Goal: Task Accomplishment & Management: Use online tool/utility

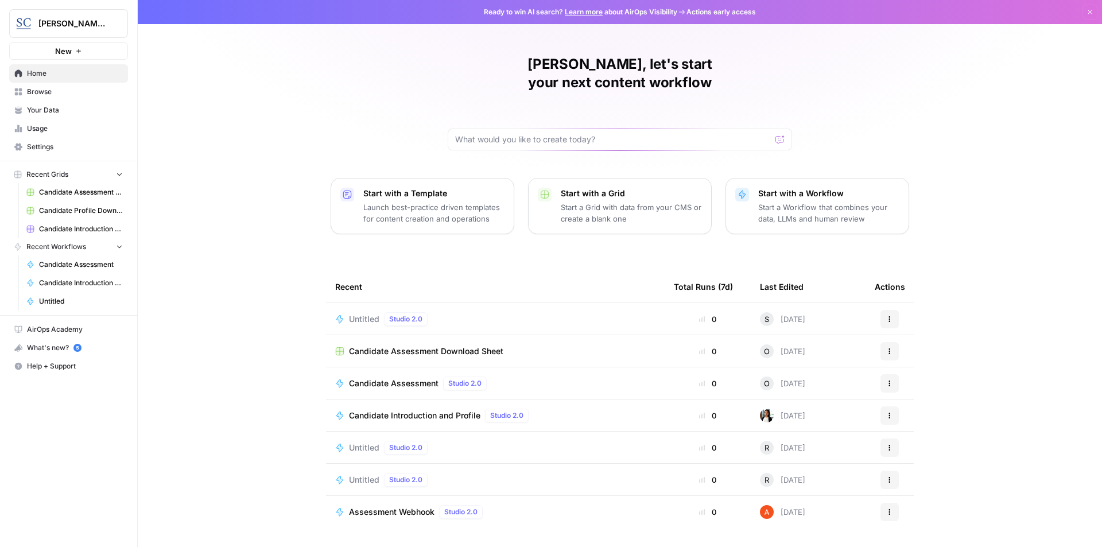
click at [402, 410] on span "Candidate Introduction and Profile" at bounding box center [414, 415] width 131 height 11
click at [93, 263] on span "Candidate Introduction and Profile" at bounding box center [81, 264] width 84 height 10
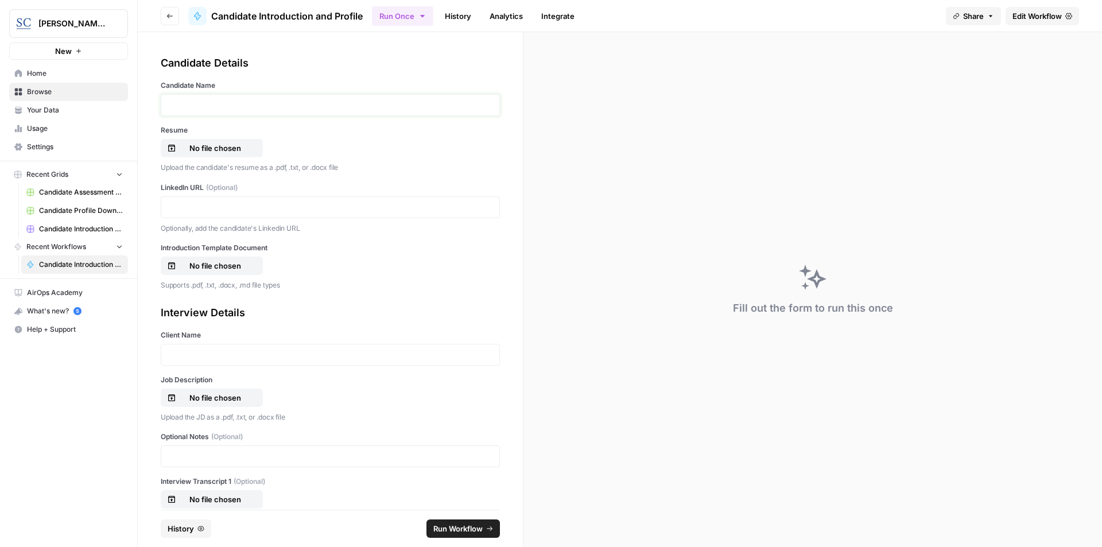
click at [227, 108] on p at bounding box center [330, 104] width 324 height 11
click at [204, 145] on p "No file chosen" at bounding box center [214, 147] width 73 height 11
click at [213, 204] on p at bounding box center [330, 206] width 324 height 11
click at [228, 266] on p "No file chosen" at bounding box center [214, 265] width 73 height 11
click at [246, 352] on p at bounding box center [330, 354] width 324 height 11
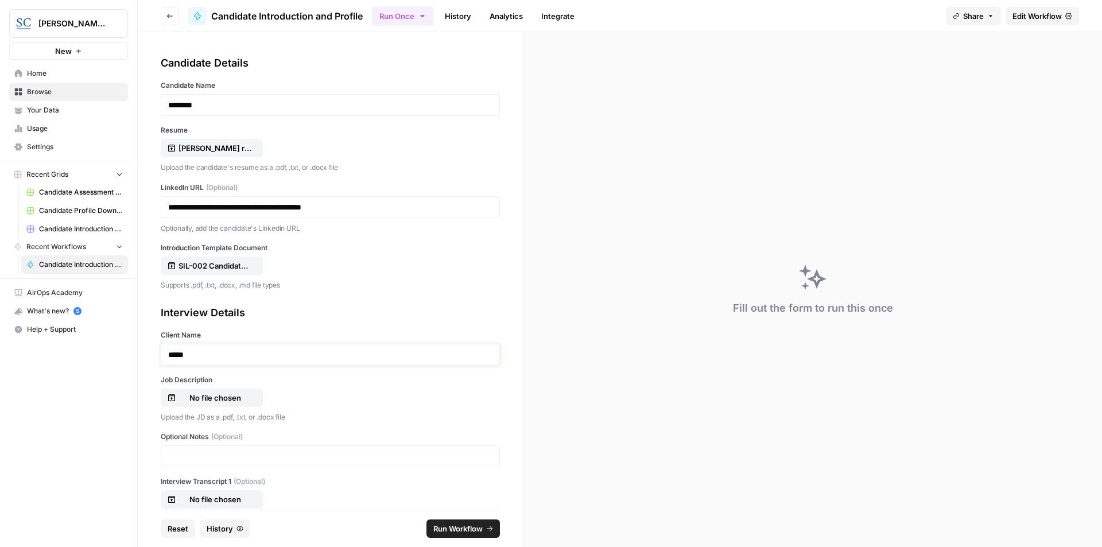
click at [247, 353] on p "*****" at bounding box center [326, 354] width 316 height 11
click at [231, 398] on p "No file chosen" at bounding box center [214, 397] width 73 height 11
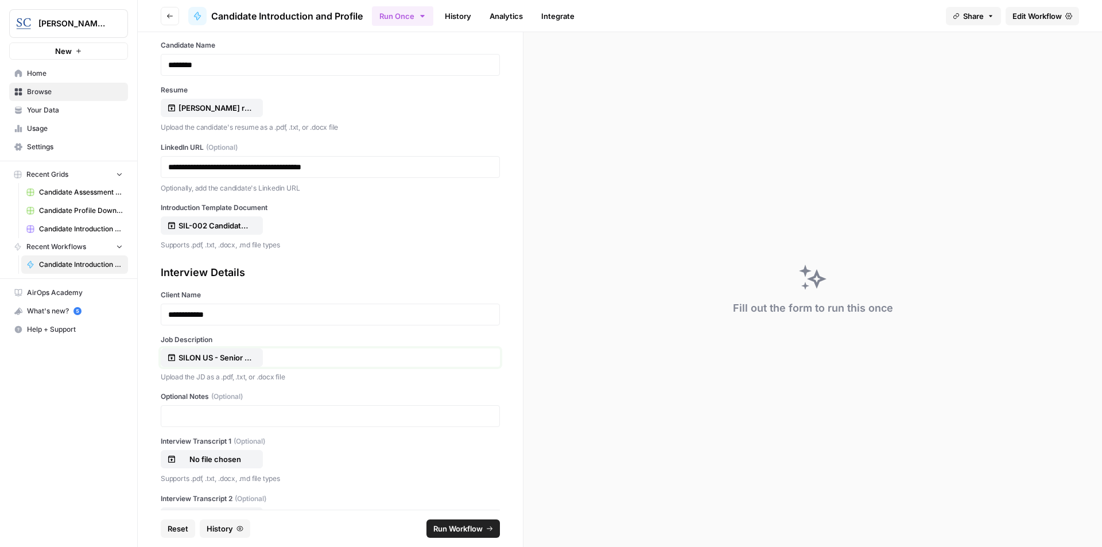
scroll to position [86, 0]
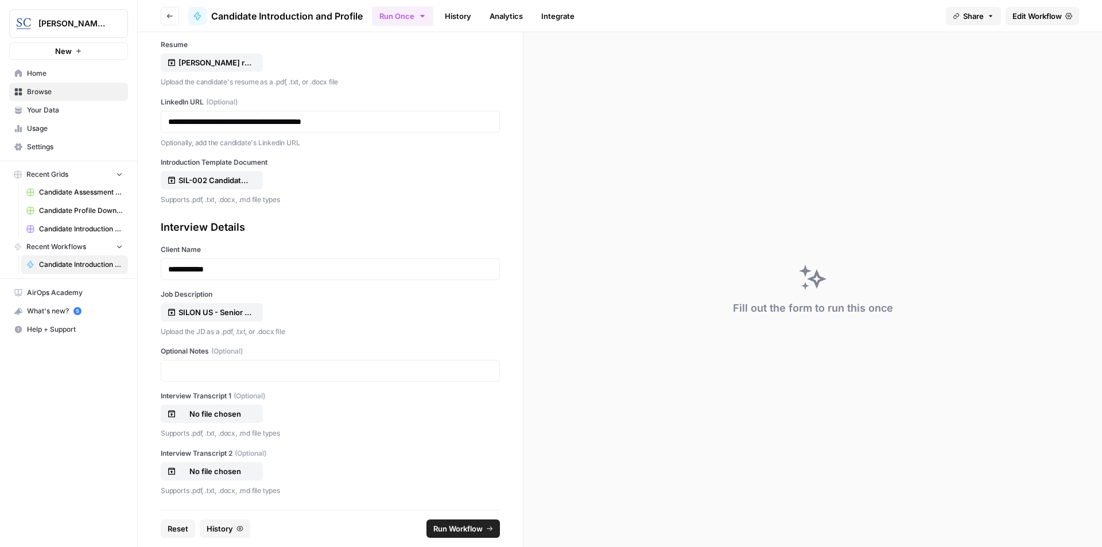
click at [477, 528] on span "Run Workflow" at bounding box center [457, 528] width 49 height 11
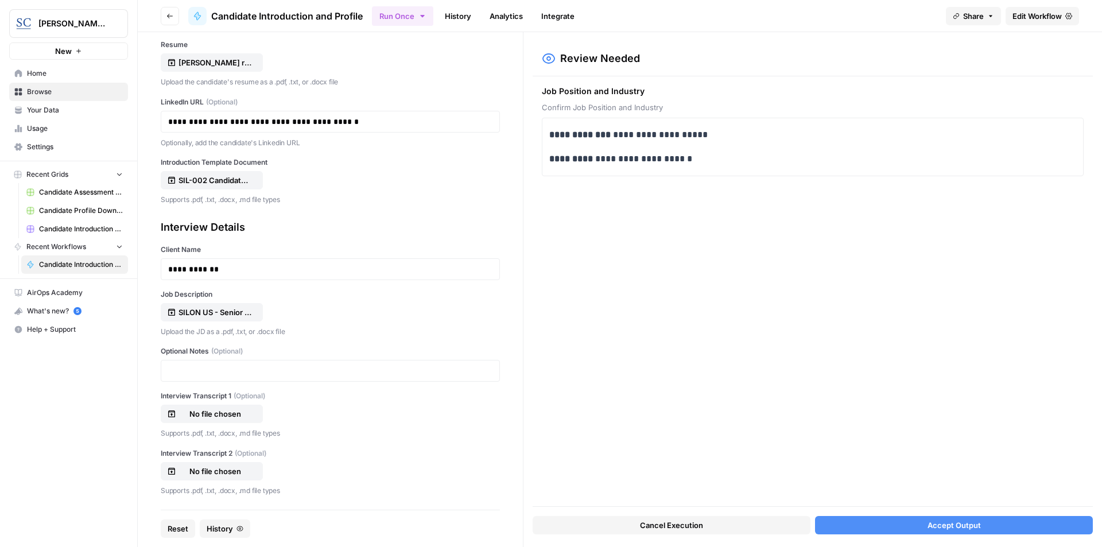
click at [968, 527] on span "Accept Output" at bounding box center [953, 524] width 53 height 11
